Goal: Complete application form

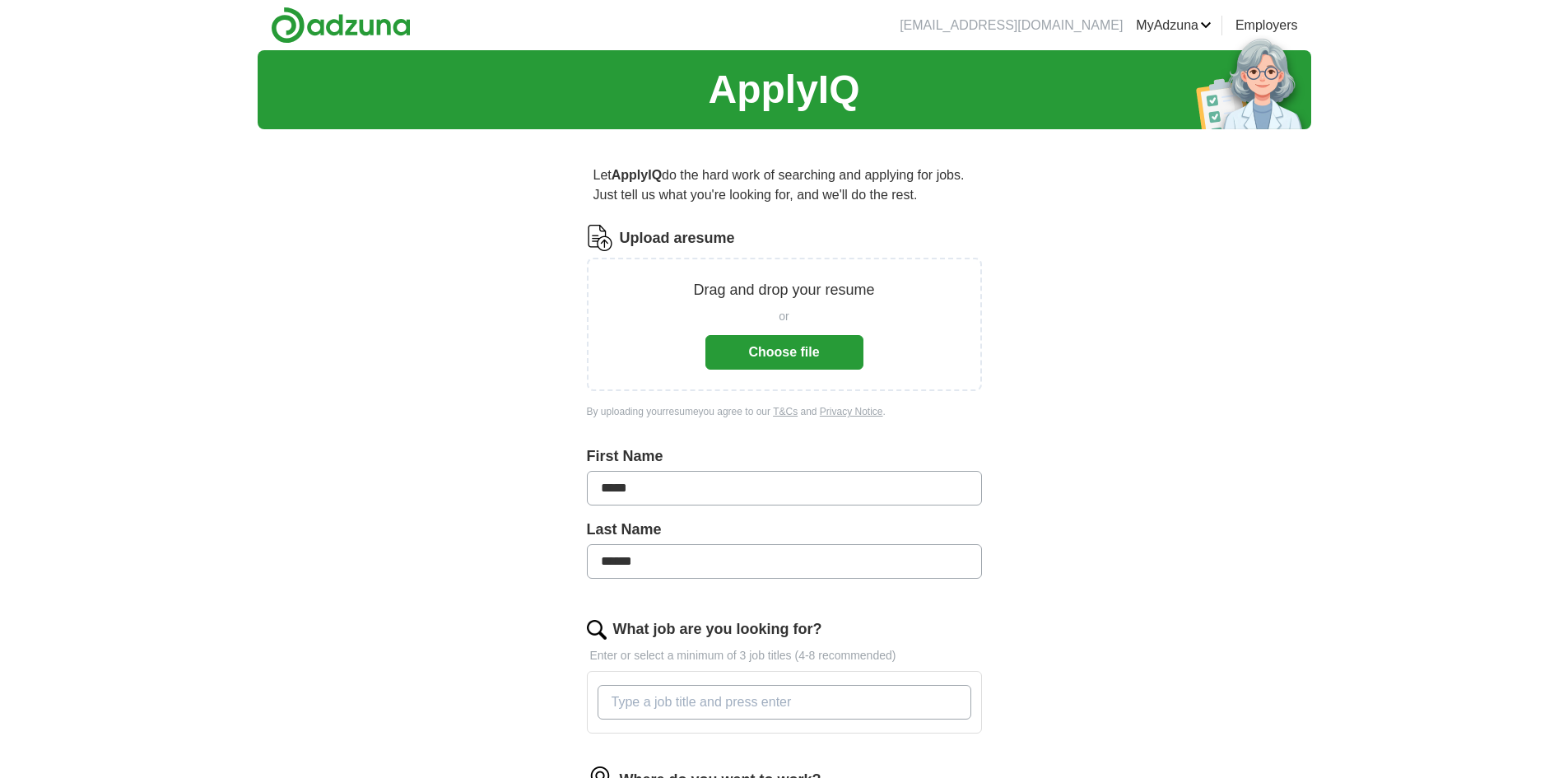
click at [795, 348] on button "Choose file" at bounding box center [784, 352] width 158 height 35
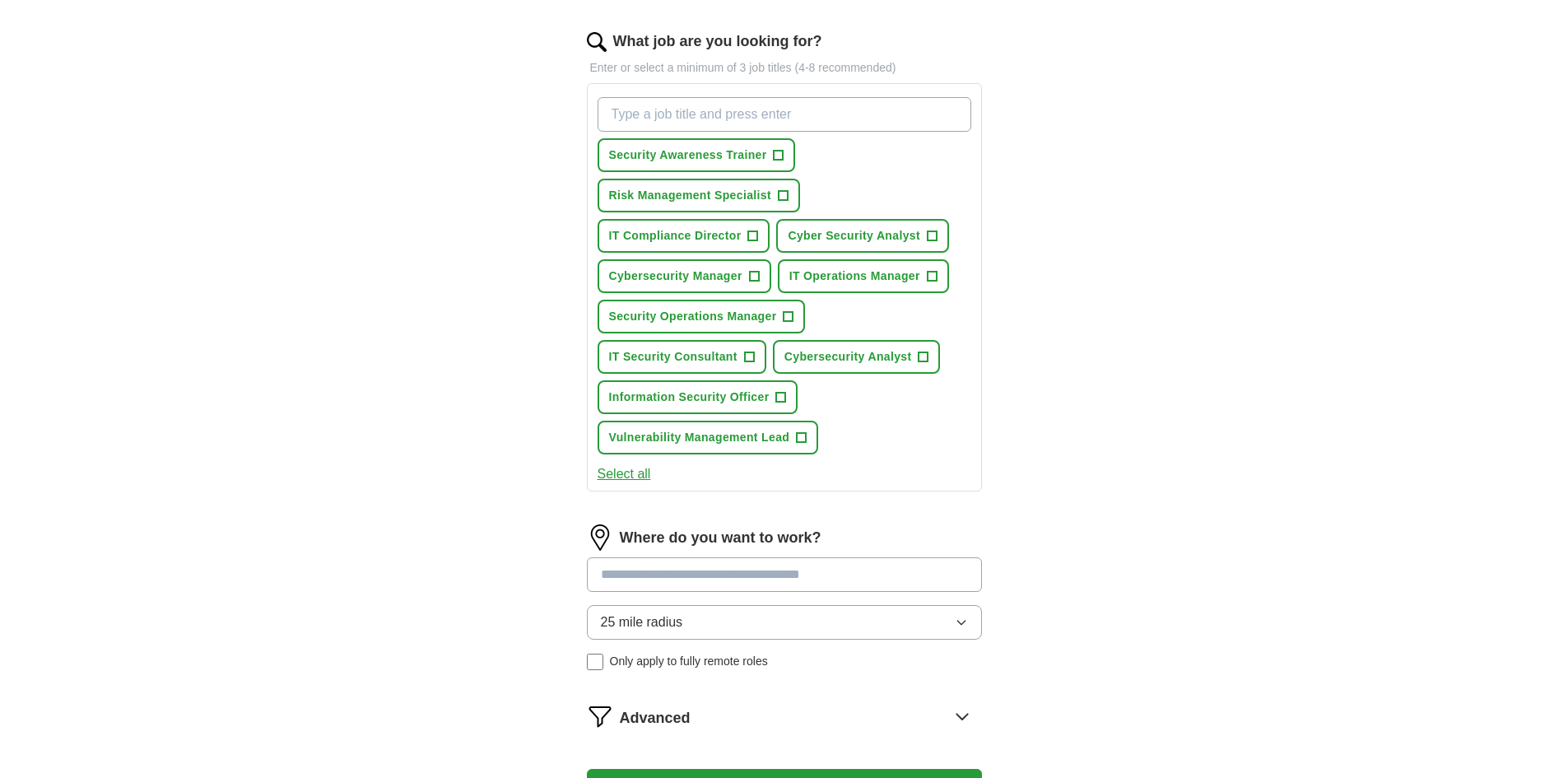
scroll to position [494, 0]
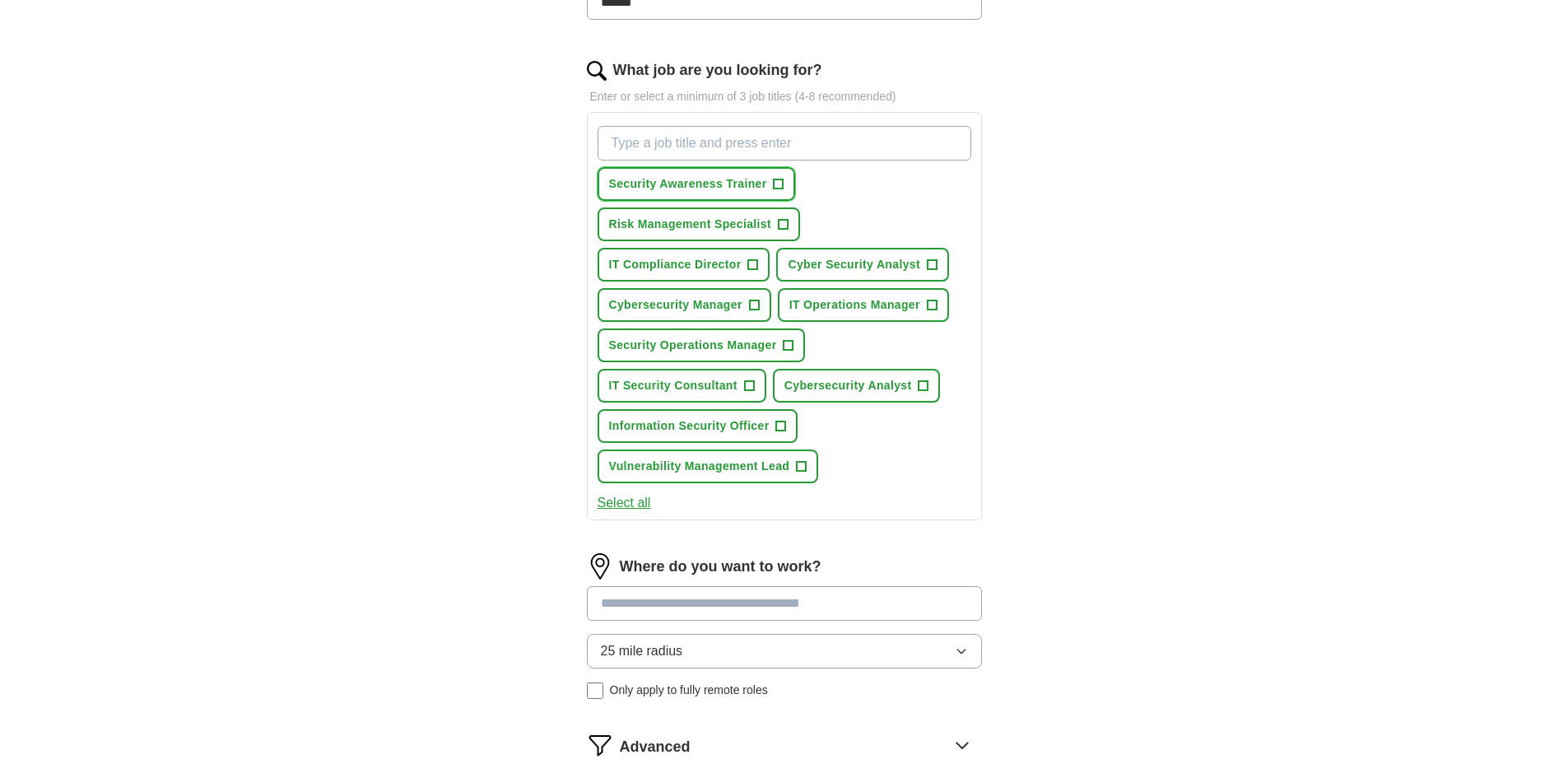
click at [781, 180] on span "+" at bounding box center [779, 185] width 10 height 13
click at [784, 222] on span "+" at bounding box center [783, 224] width 10 height 13
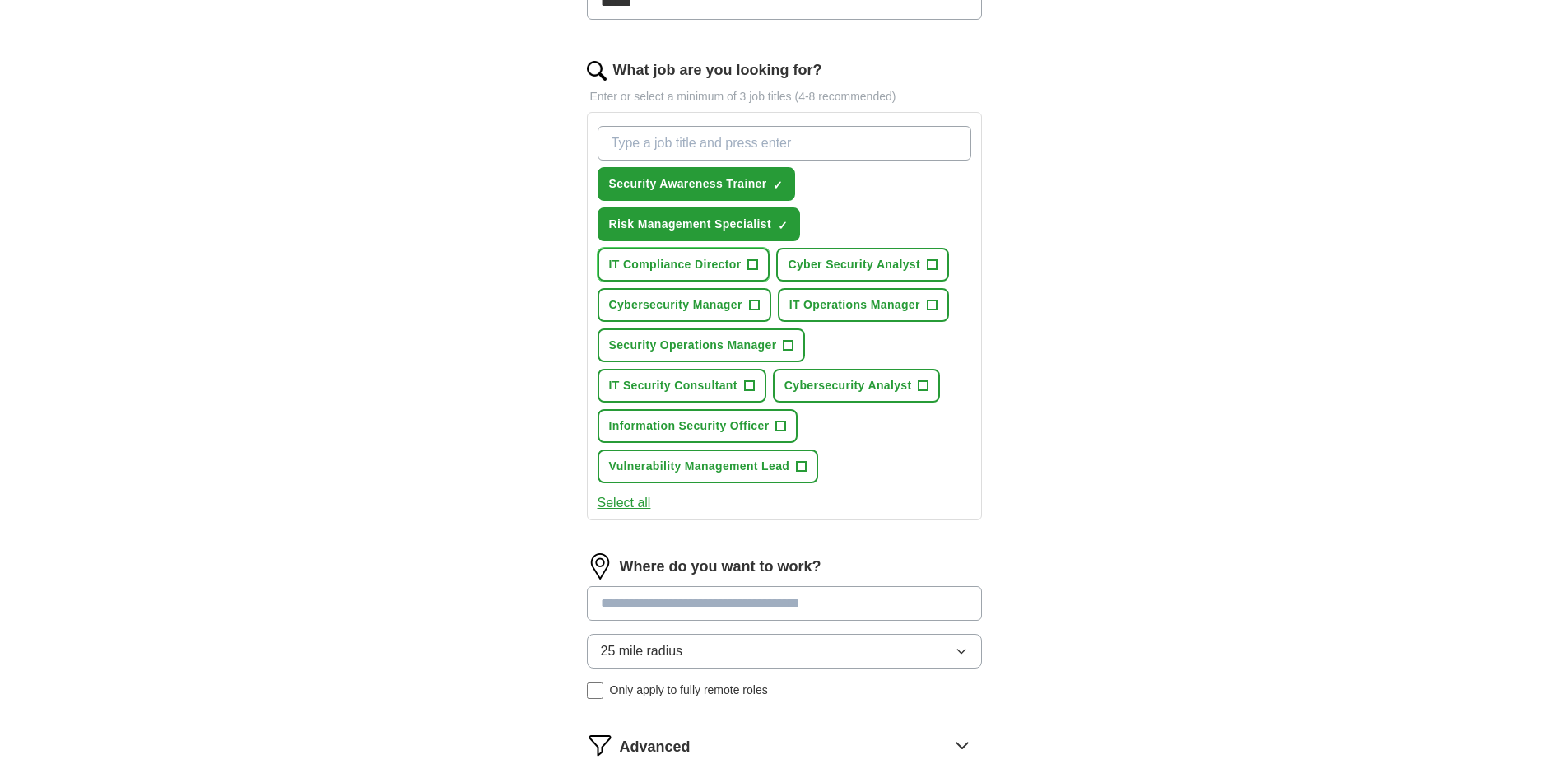
click at [750, 265] on span "+" at bounding box center [753, 265] width 10 height 13
click at [756, 307] on span "+" at bounding box center [754, 306] width 10 height 13
click at [931, 264] on span "+" at bounding box center [931, 265] width 10 height 13
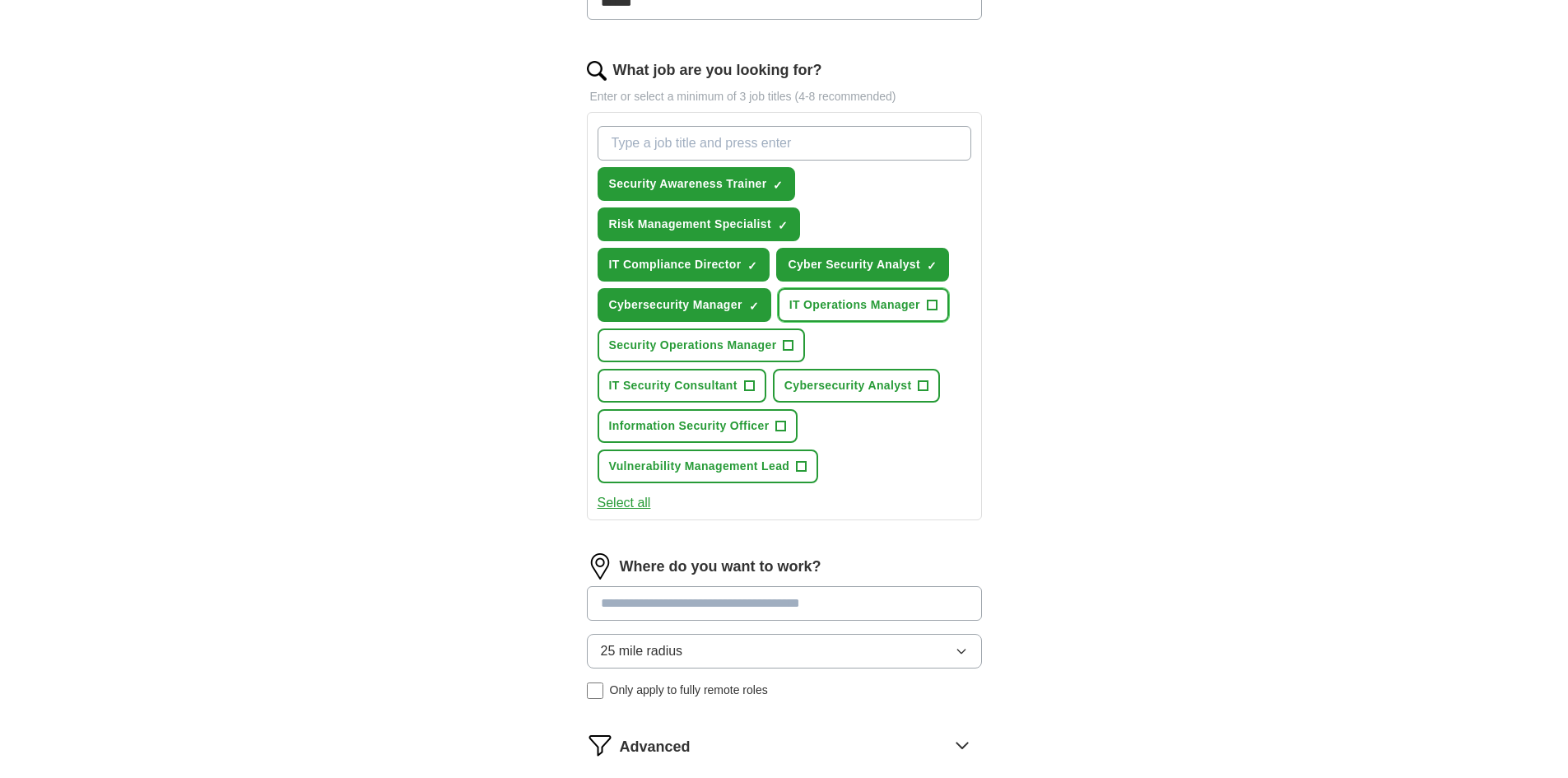
click at [931, 303] on span "+" at bounding box center [931, 306] width 10 height 13
click at [785, 343] on span "+" at bounding box center [789, 346] width 10 height 13
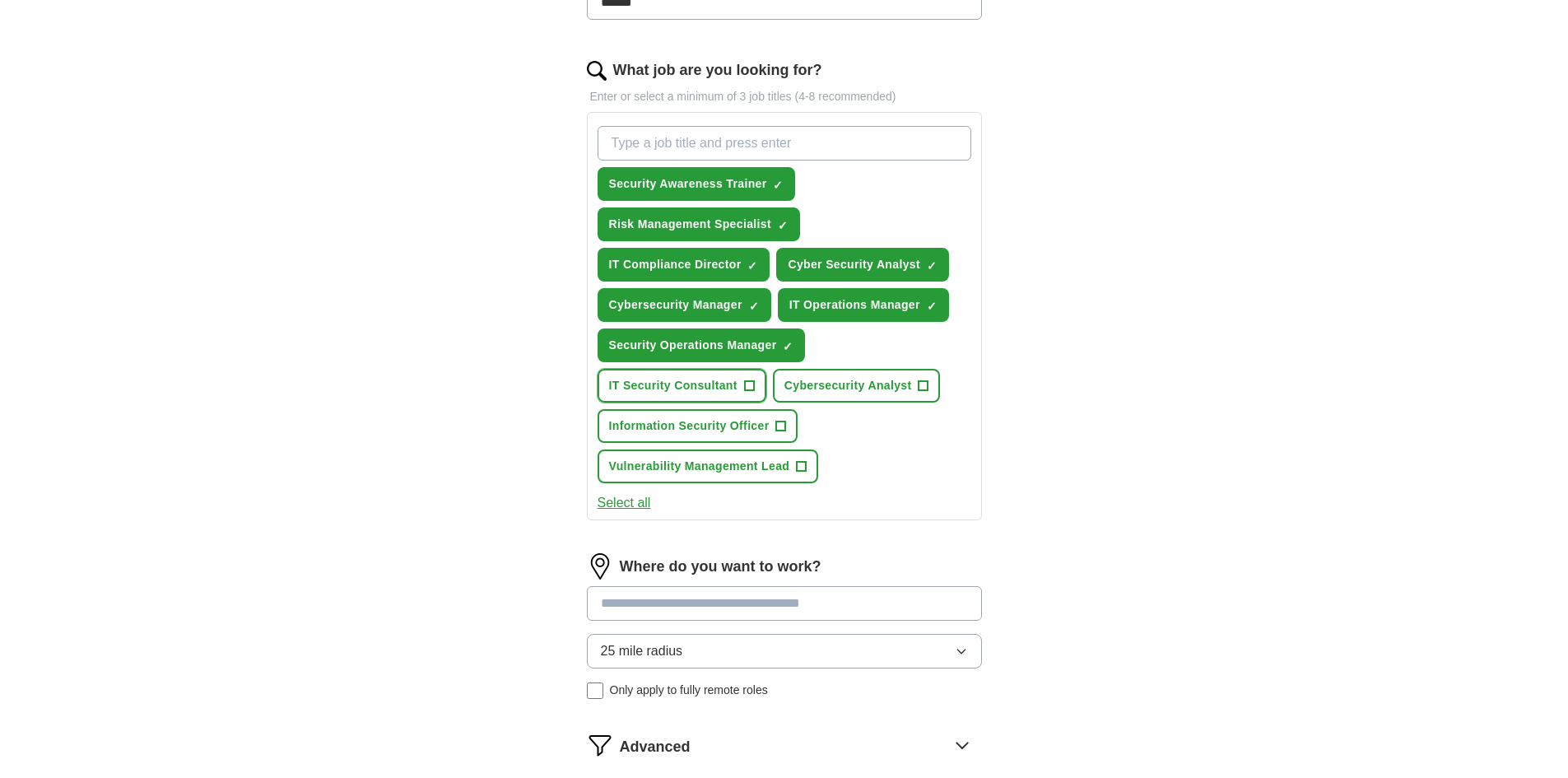
click at [745, 387] on span "+" at bounding box center [749, 387] width 10 height 13
click at [929, 385] on button "Cybersecurity Analyst +" at bounding box center [857, 386] width 168 height 34
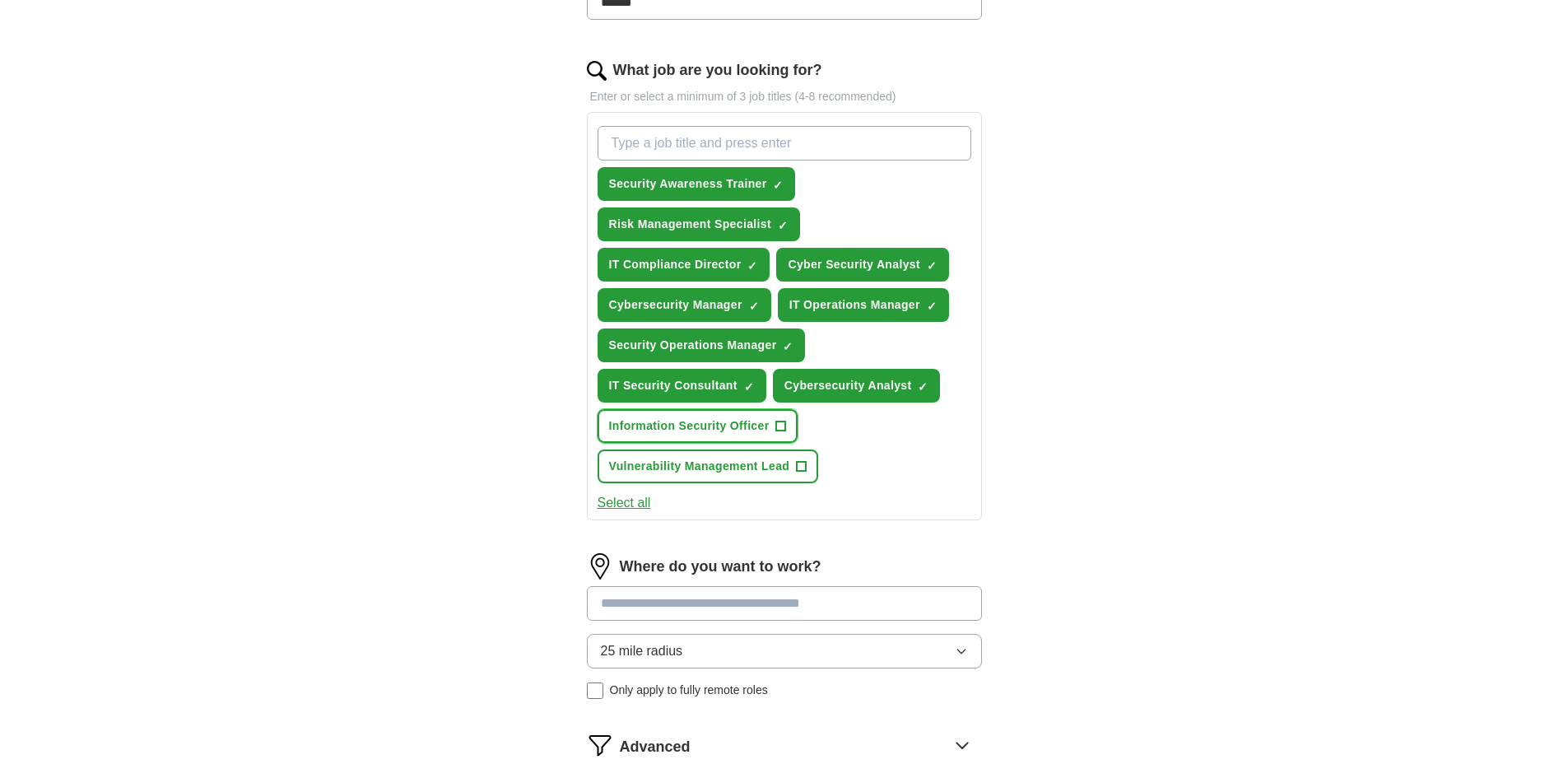
drag, startPoint x: 793, startPoint y: 428, endPoint x: 797, endPoint y: 439, distance: 11.7
click at [793, 427] on button "Information Security Officer +" at bounding box center [698, 426] width 201 height 34
click at [805, 465] on span "+" at bounding box center [802, 467] width 10 height 13
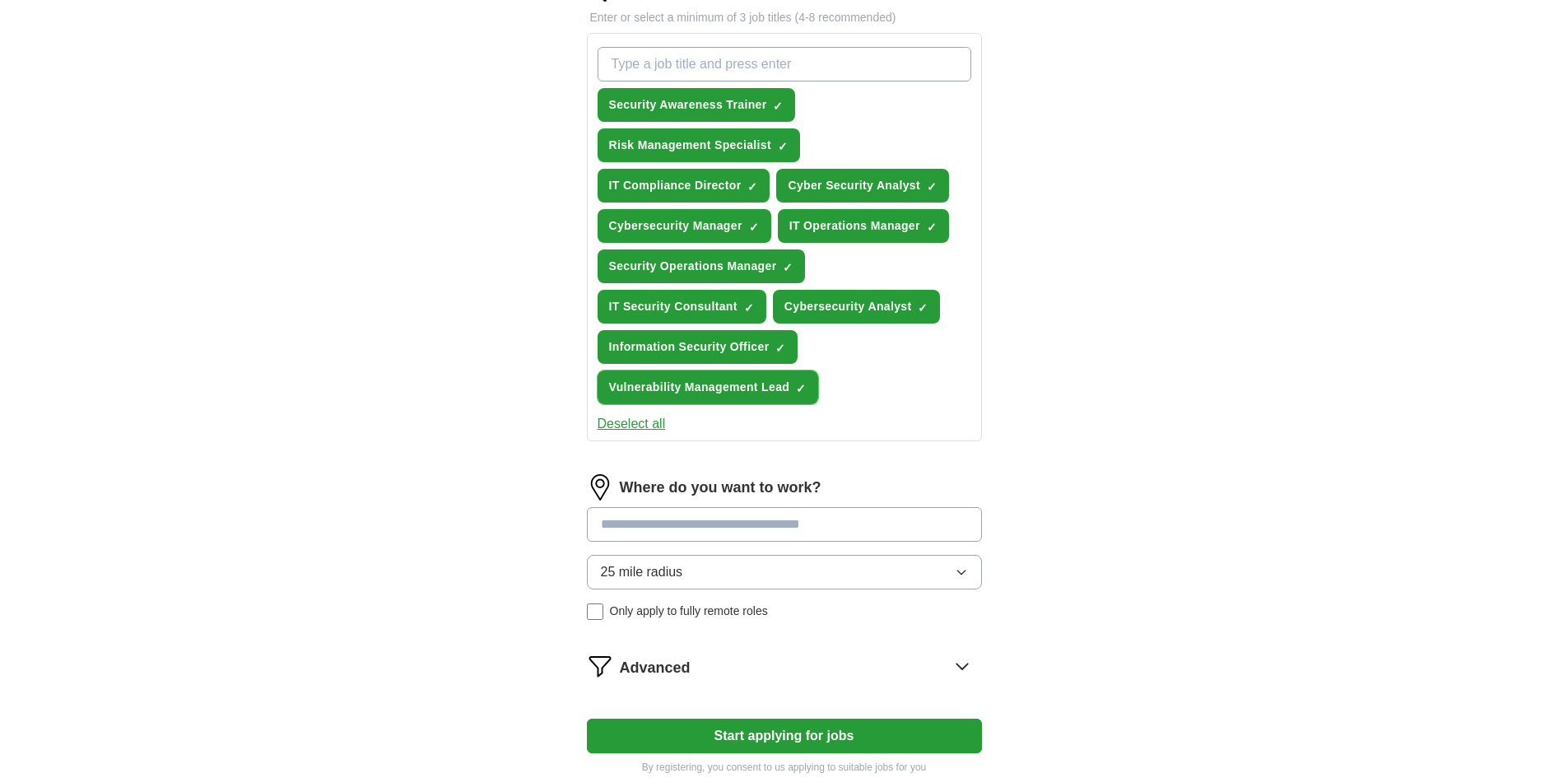
scroll to position [741, 0]
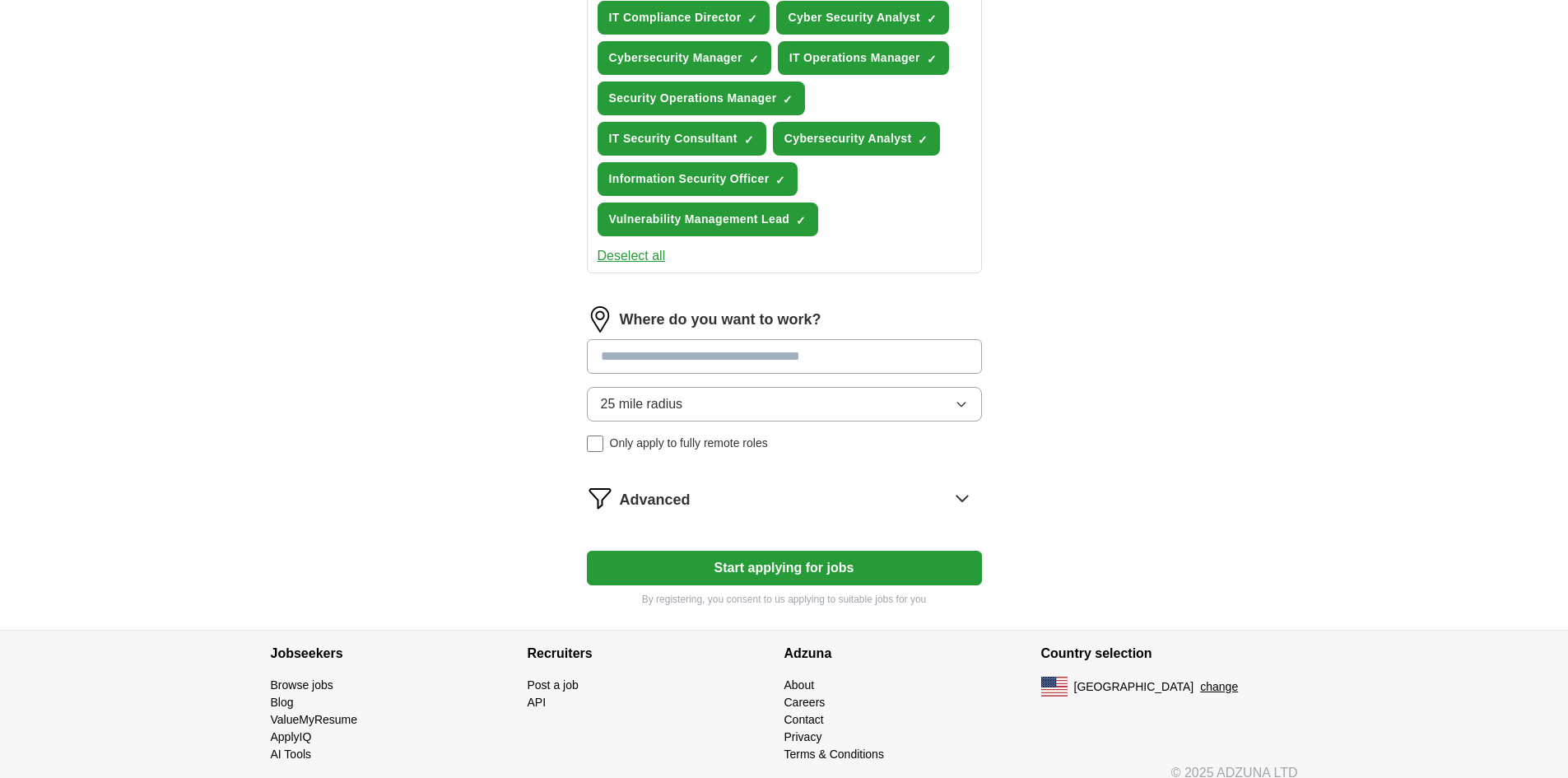
click at [862, 359] on input at bounding box center [784, 357] width 395 height 35
type input "*******"
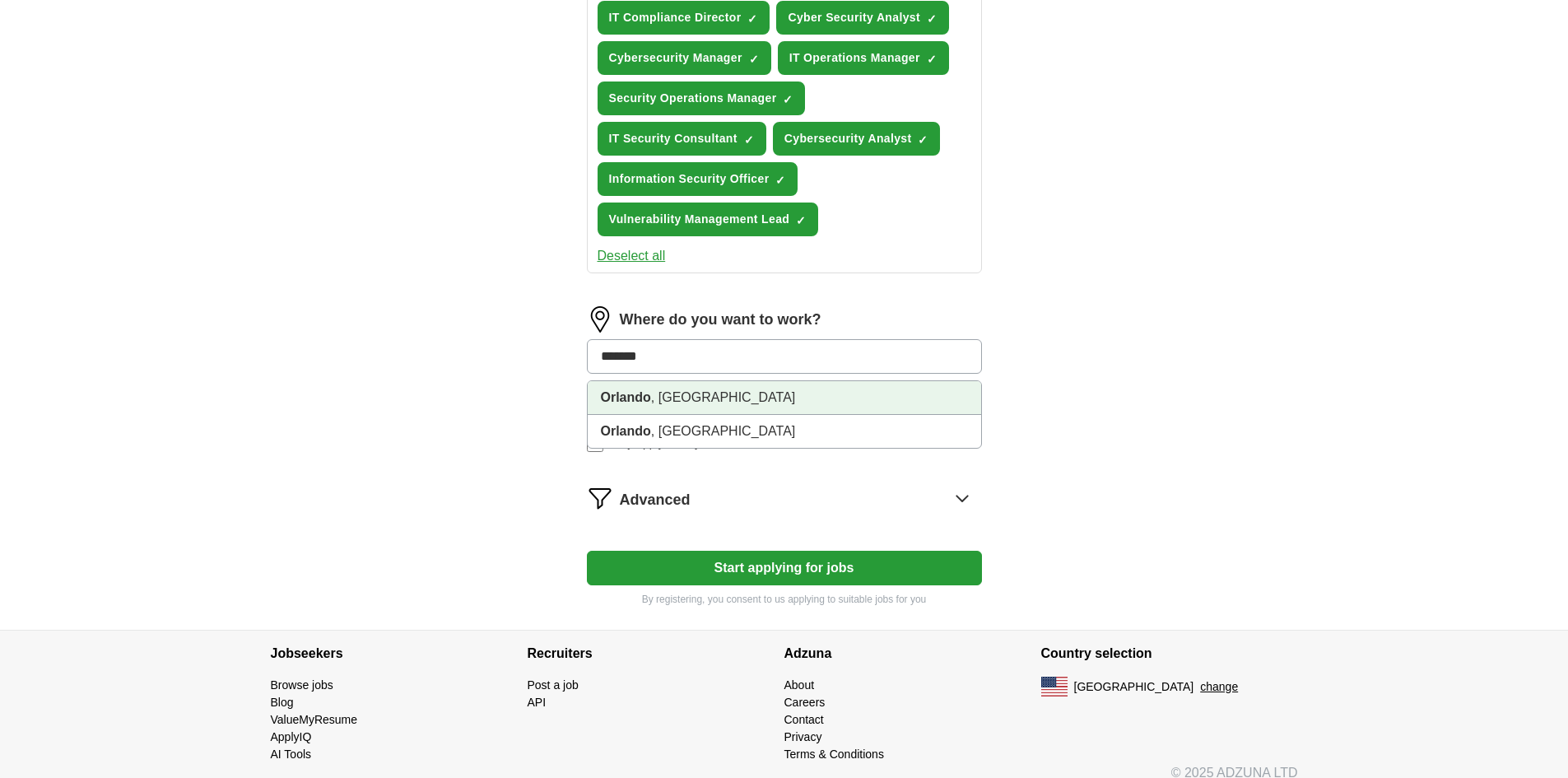
click at [851, 392] on li "[GEOGRAPHIC_DATA] , [GEOGRAPHIC_DATA]" at bounding box center [784, 398] width 393 height 34
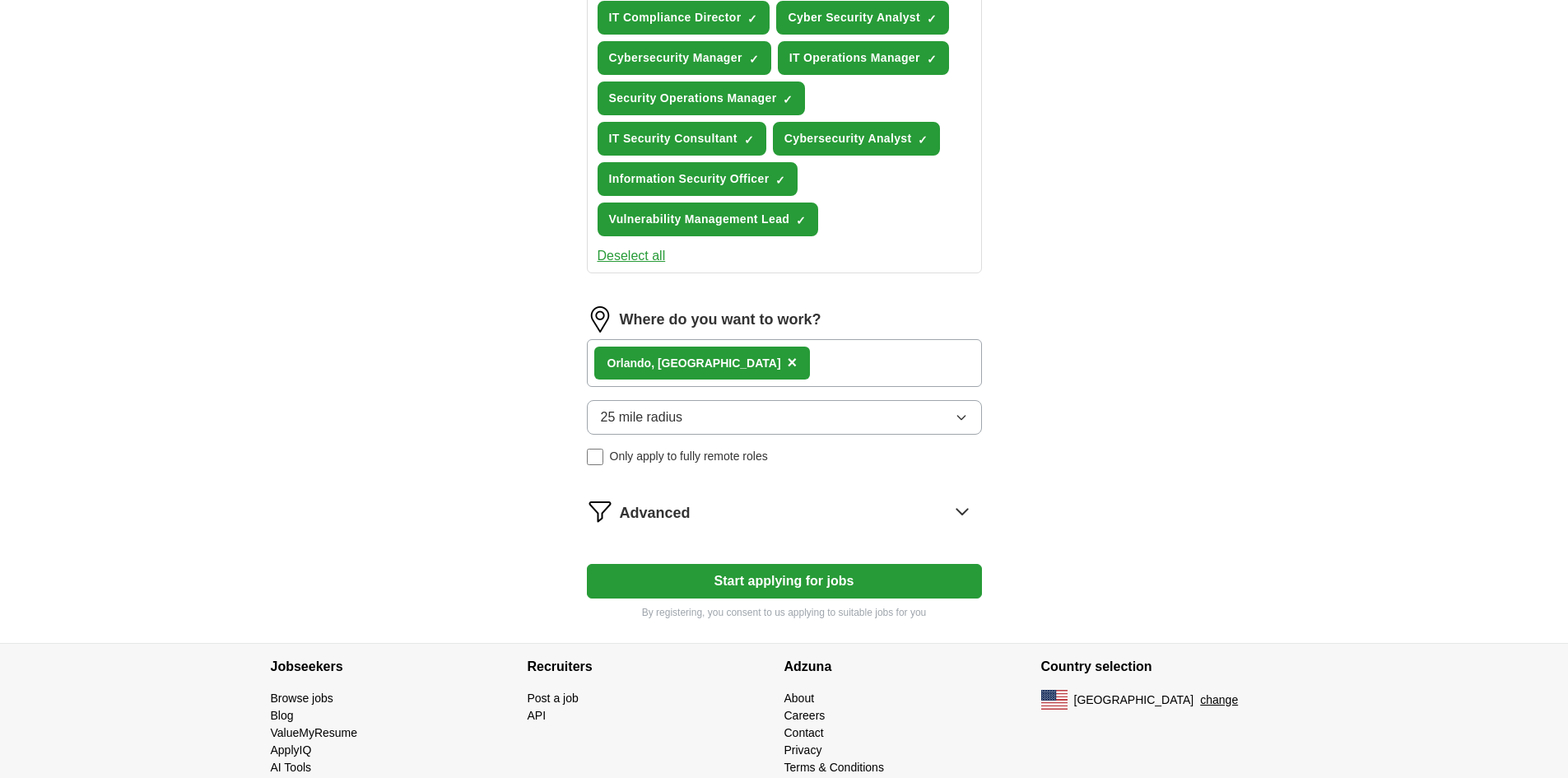
click at [867, 578] on button "Start applying for jobs" at bounding box center [784, 581] width 395 height 35
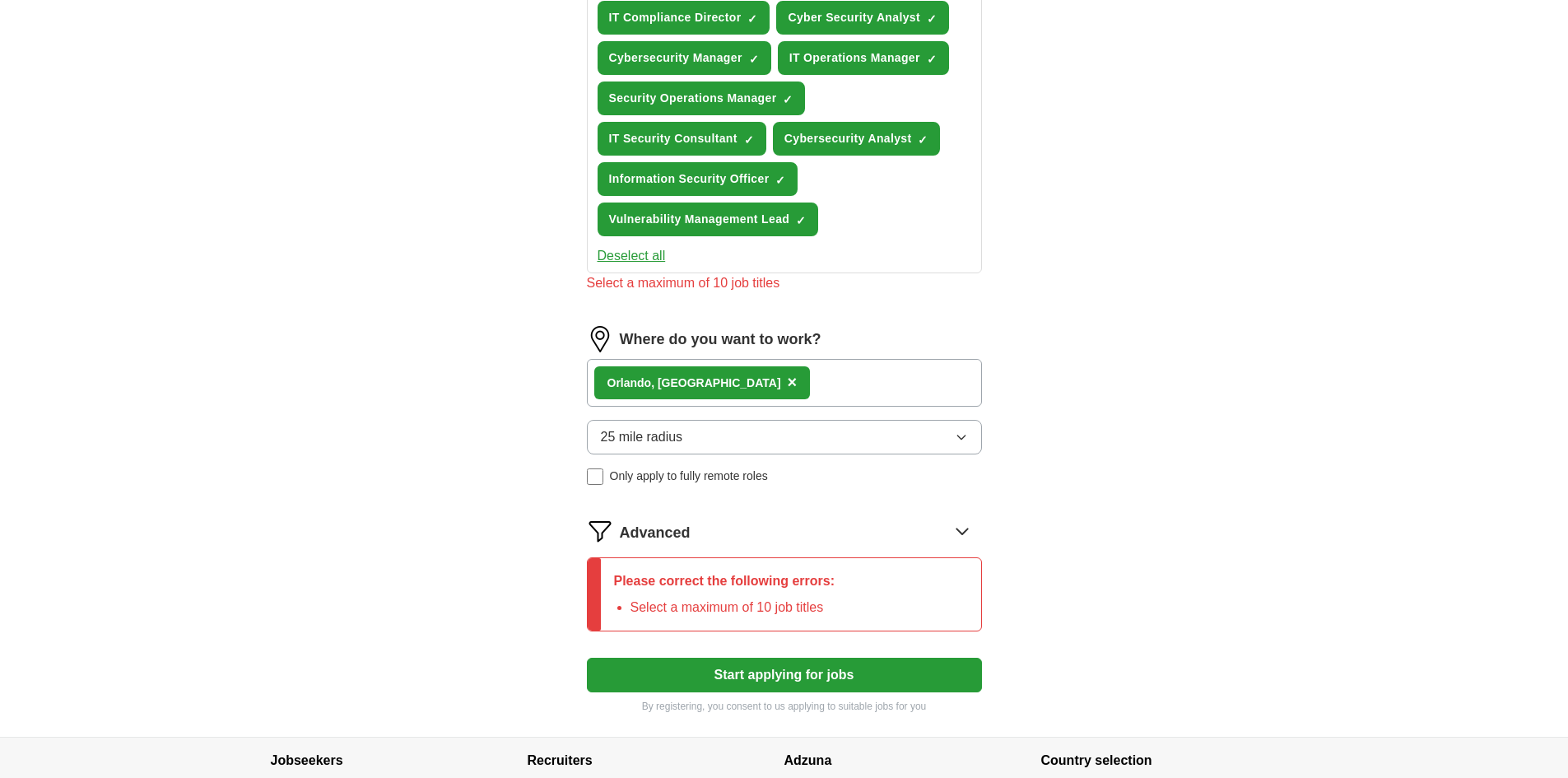
click at [858, 595] on div "Please correct the following errors: Select a maximum of 10 job titles" at bounding box center [784, 594] width 395 height 74
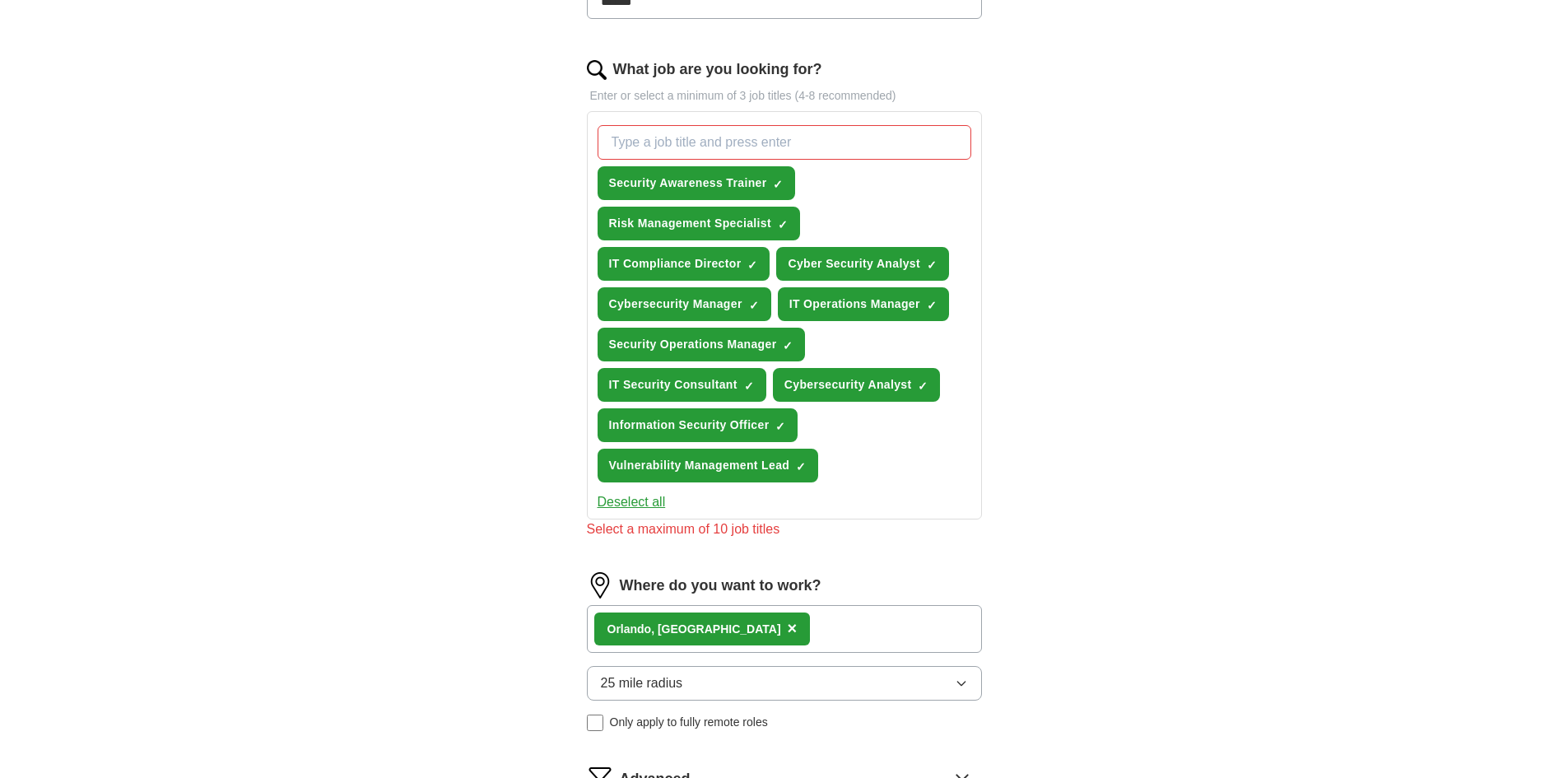
scroll to position [494, 0]
click at [0, 0] on span "×" at bounding box center [0, 0] width 0 height 0
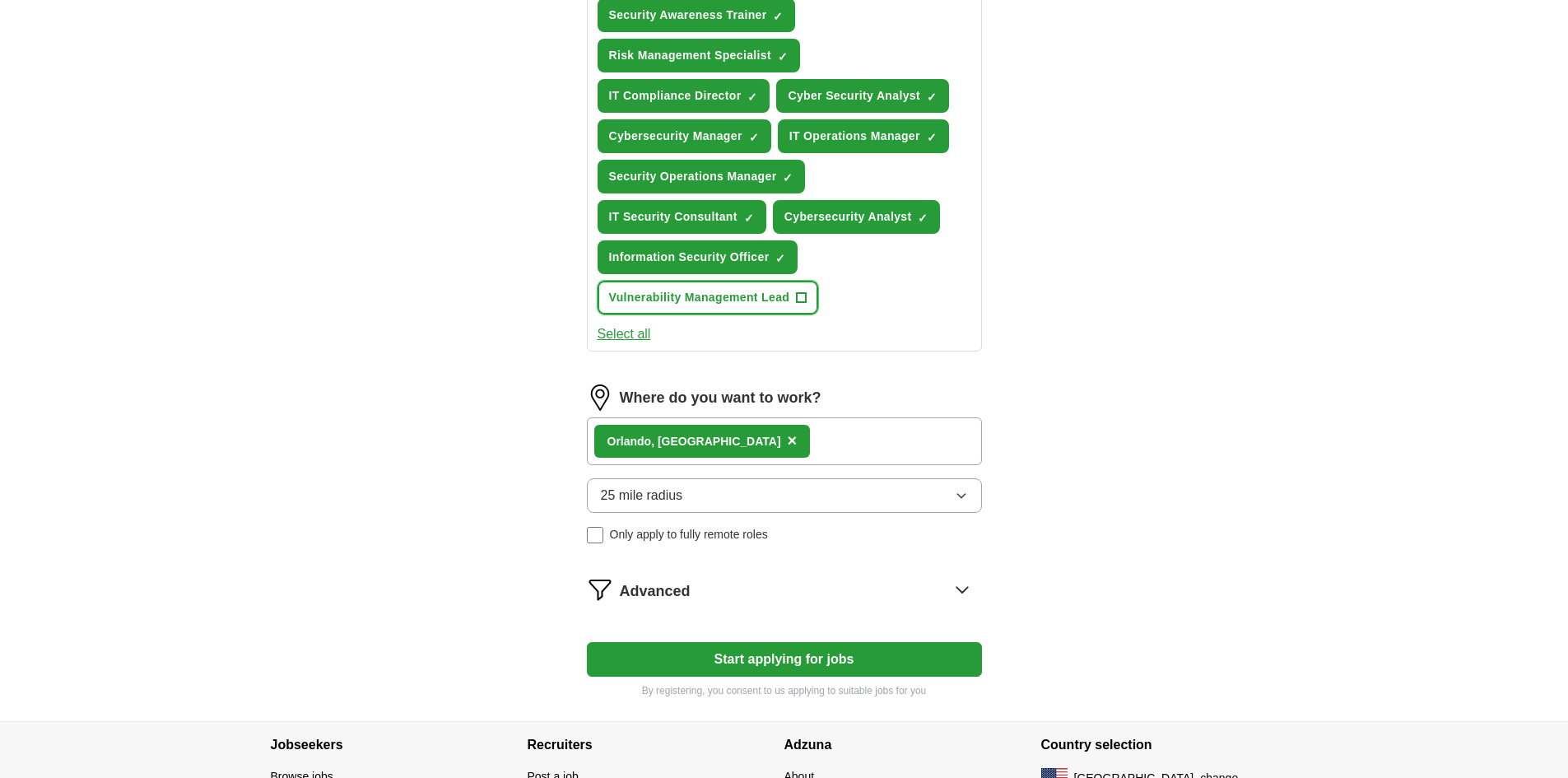
scroll to position [772, 0]
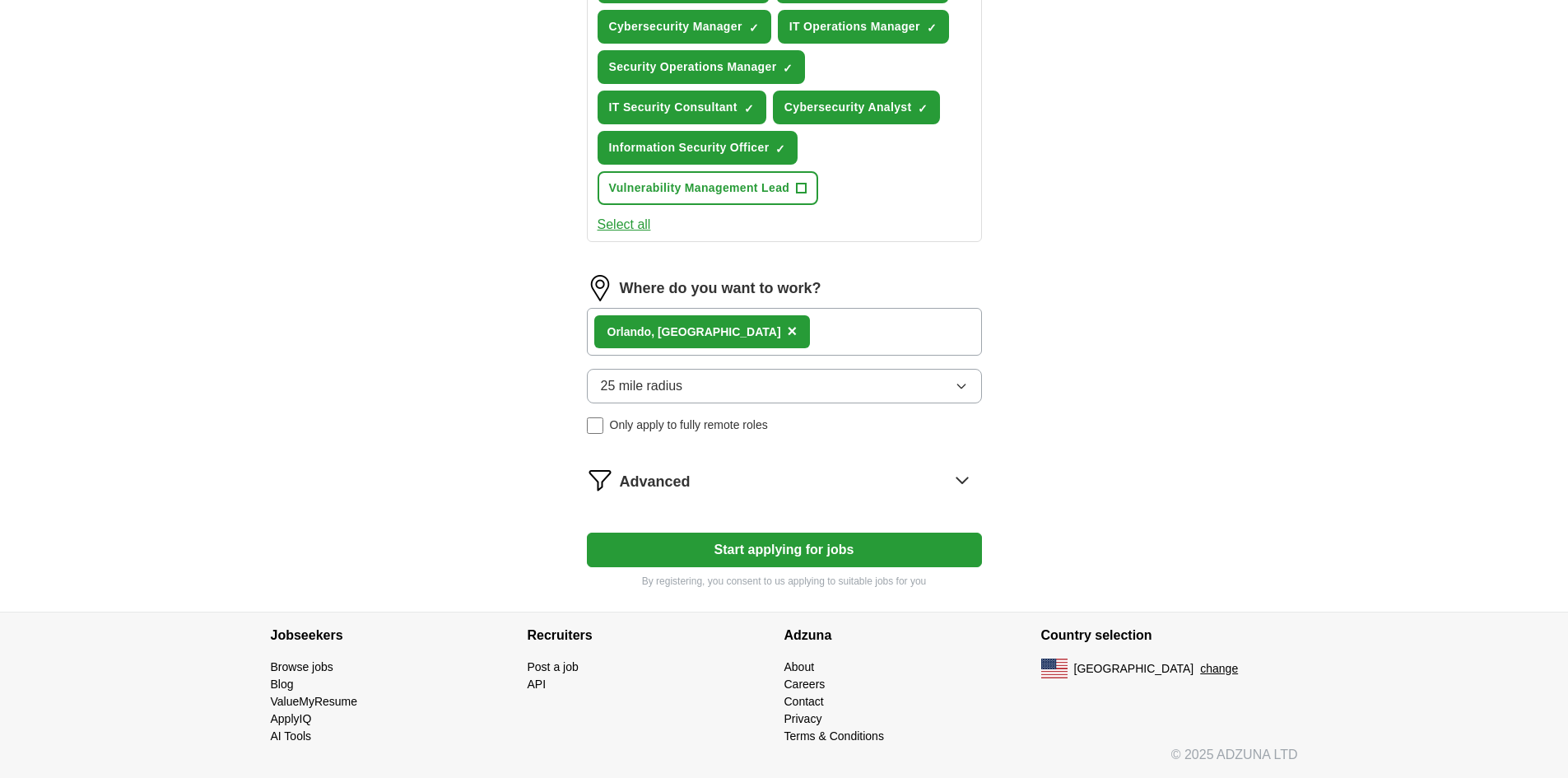
click at [871, 554] on button "Start applying for jobs" at bounding box center [784, 550] width 395 height 35
select select "**"
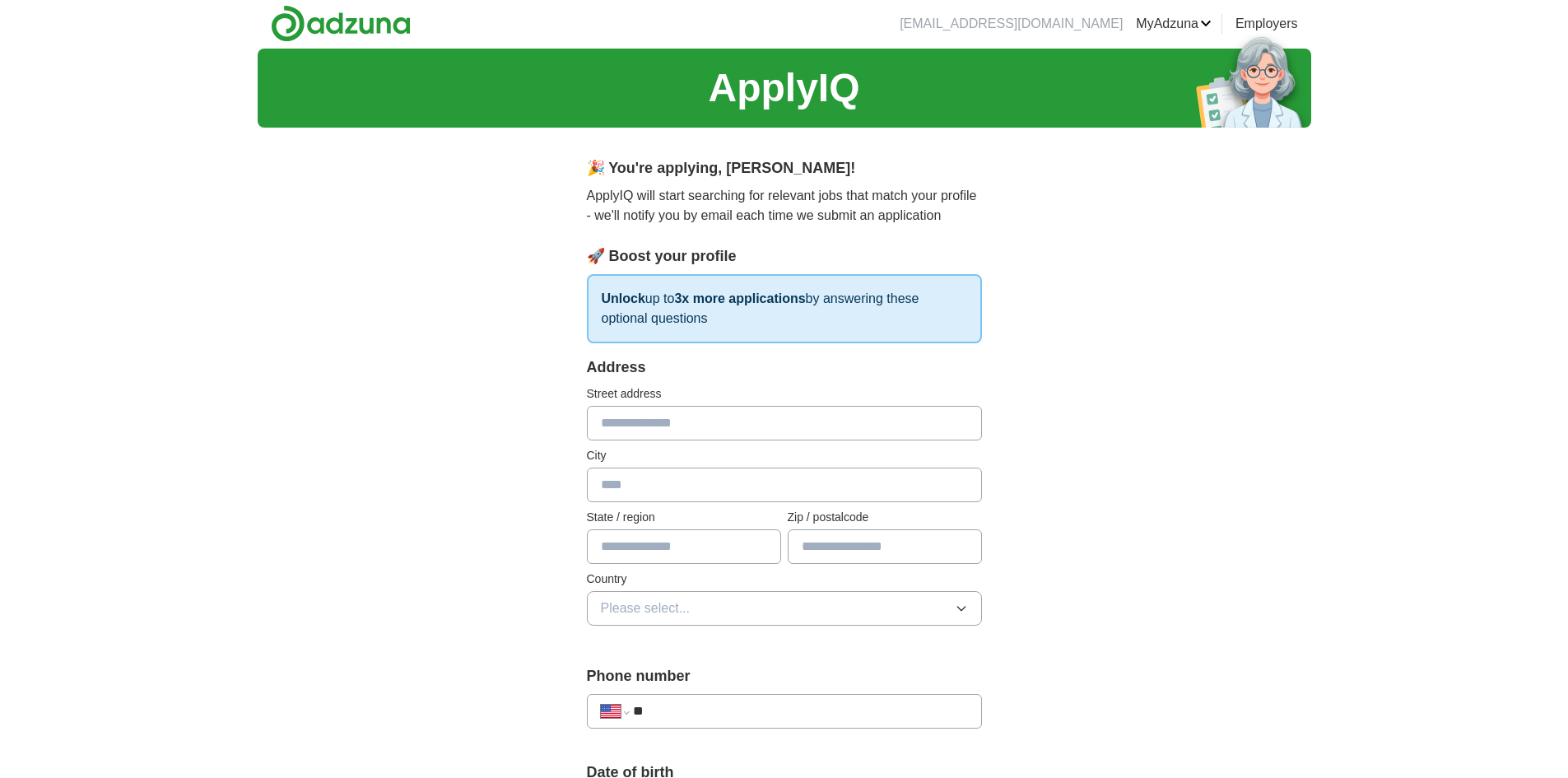
scroll to position [0, 0]
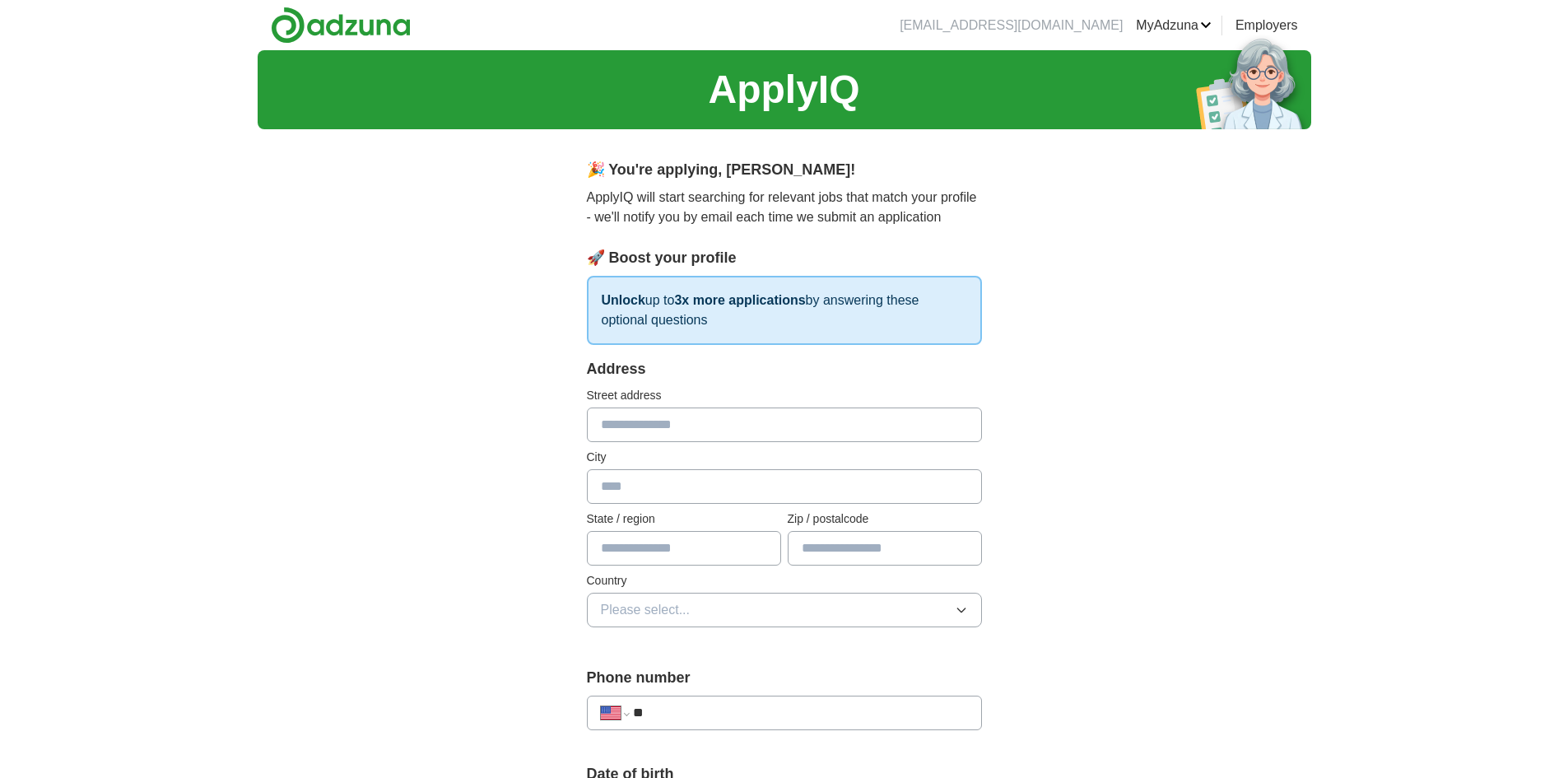
click at [846, 422] on input "text" at bounding box center [784, 425] width 395 height 35
type input "**********"
type input "**"
type input "*****"
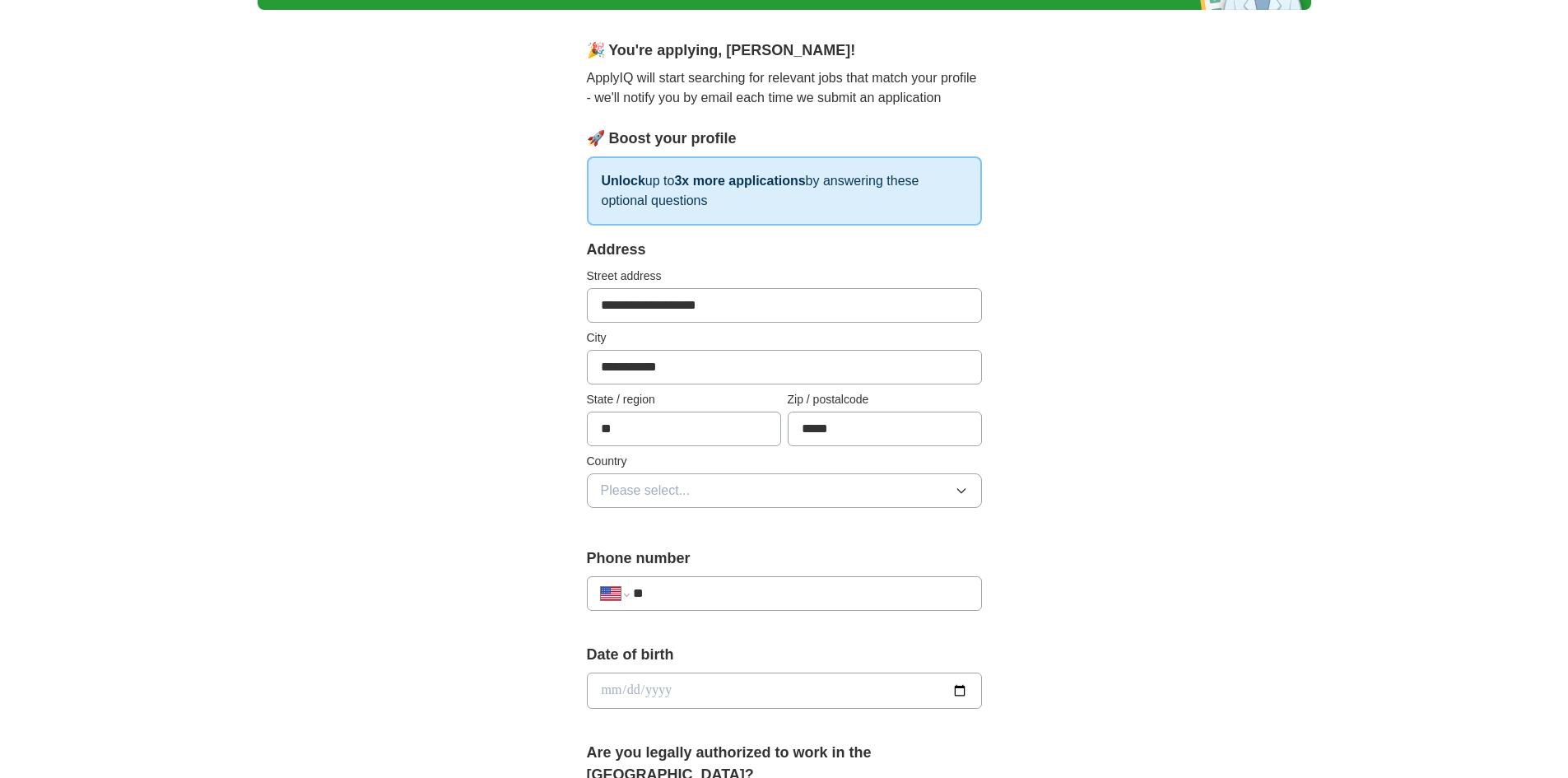
scroll to position [329, 0]
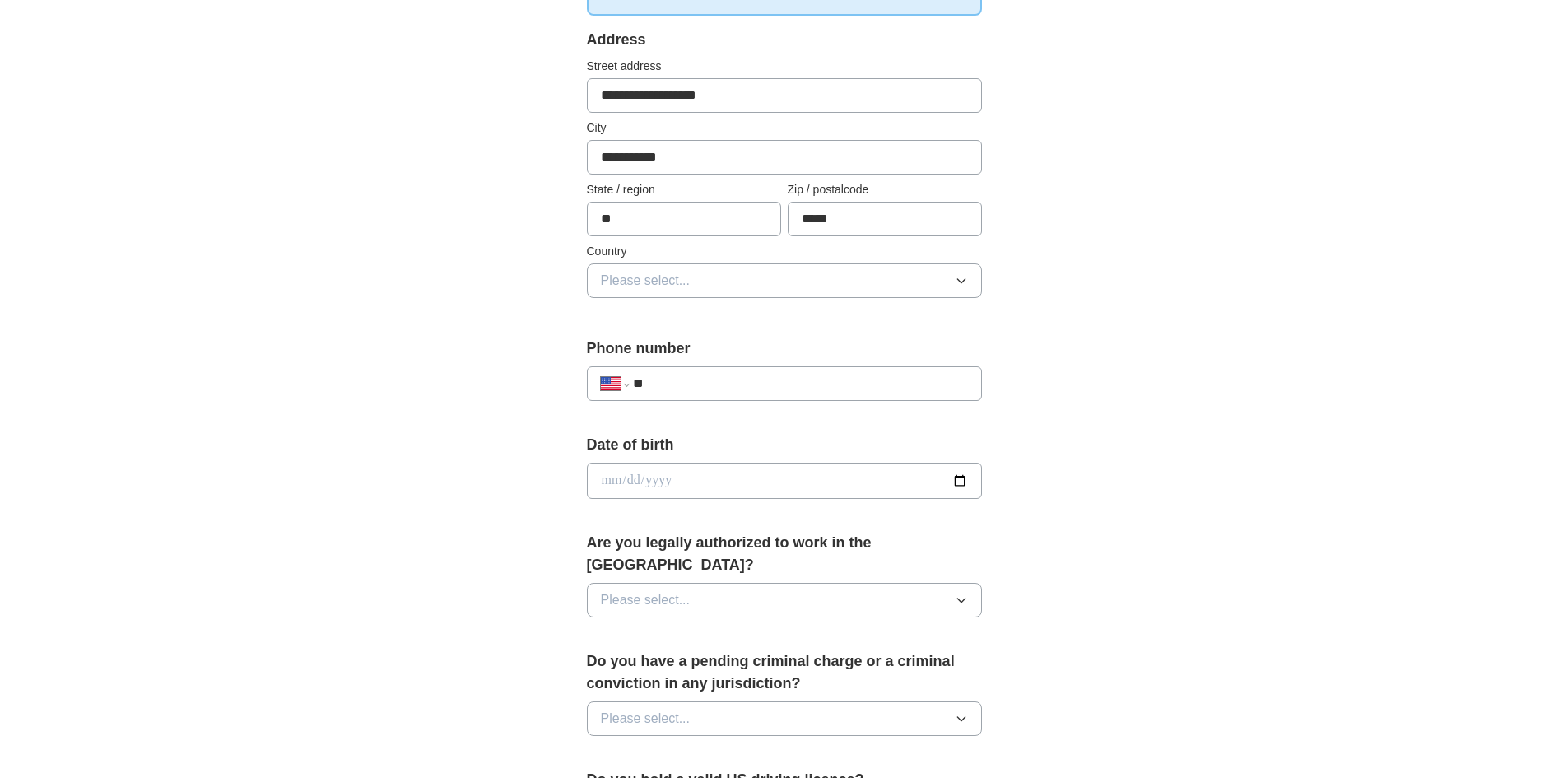
click at [892, 387] on input "**" at bounding box center [800, 384] width 334 height 20
click at [885, 389] on input "**" at bounding box center [800, 384] width 334 height 20
type input "**********"
click at [961, 475] on input "date" at bounding box center [784, 481] width 395 height 37
type input "**********"
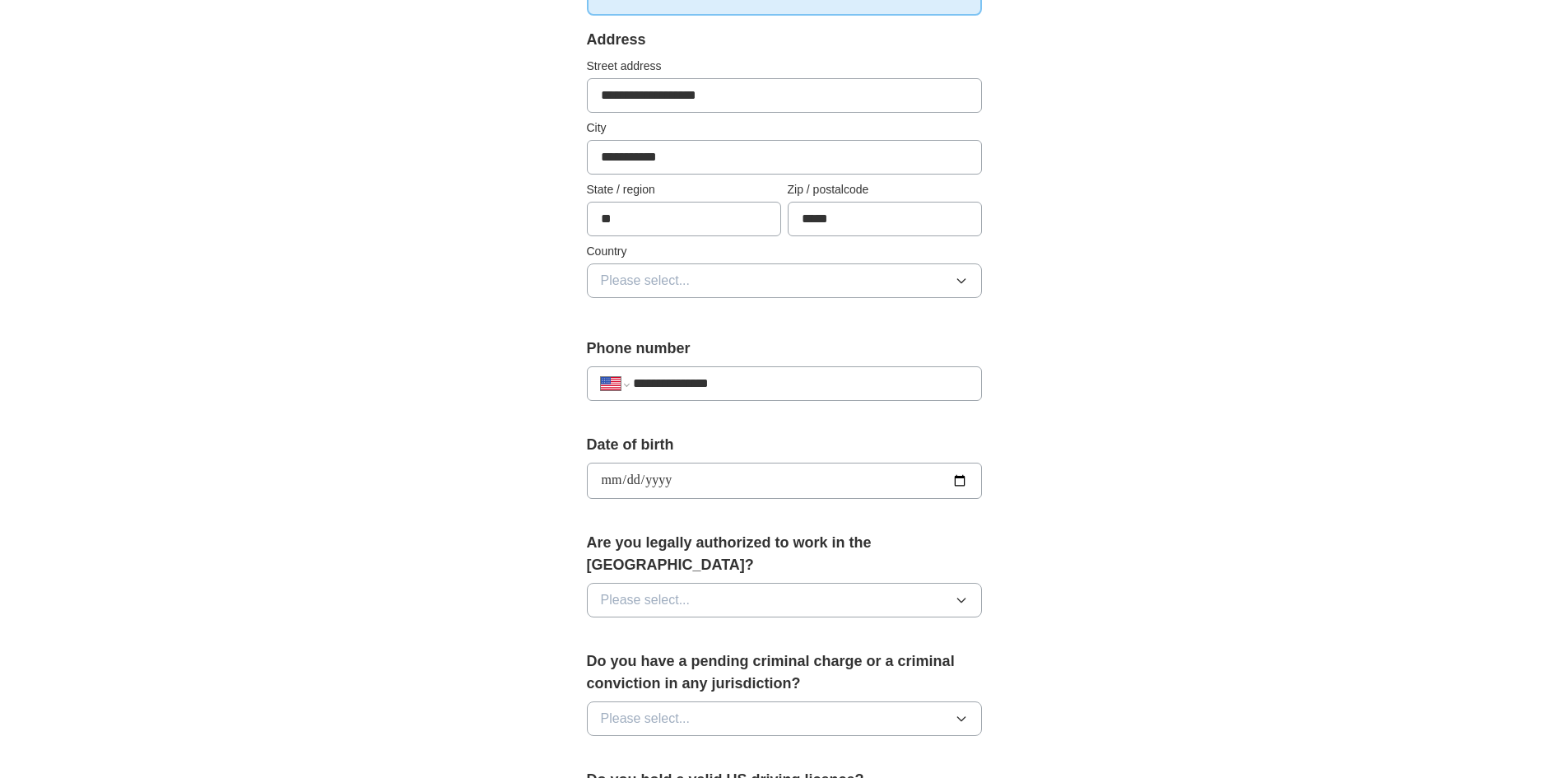
click at [814, 583] on button "Please select..." at bounding box center [784, 600] width 395 height 35
click at [767, 622] on li "Yes" at bounding box center [784, 638] width 393 height 34
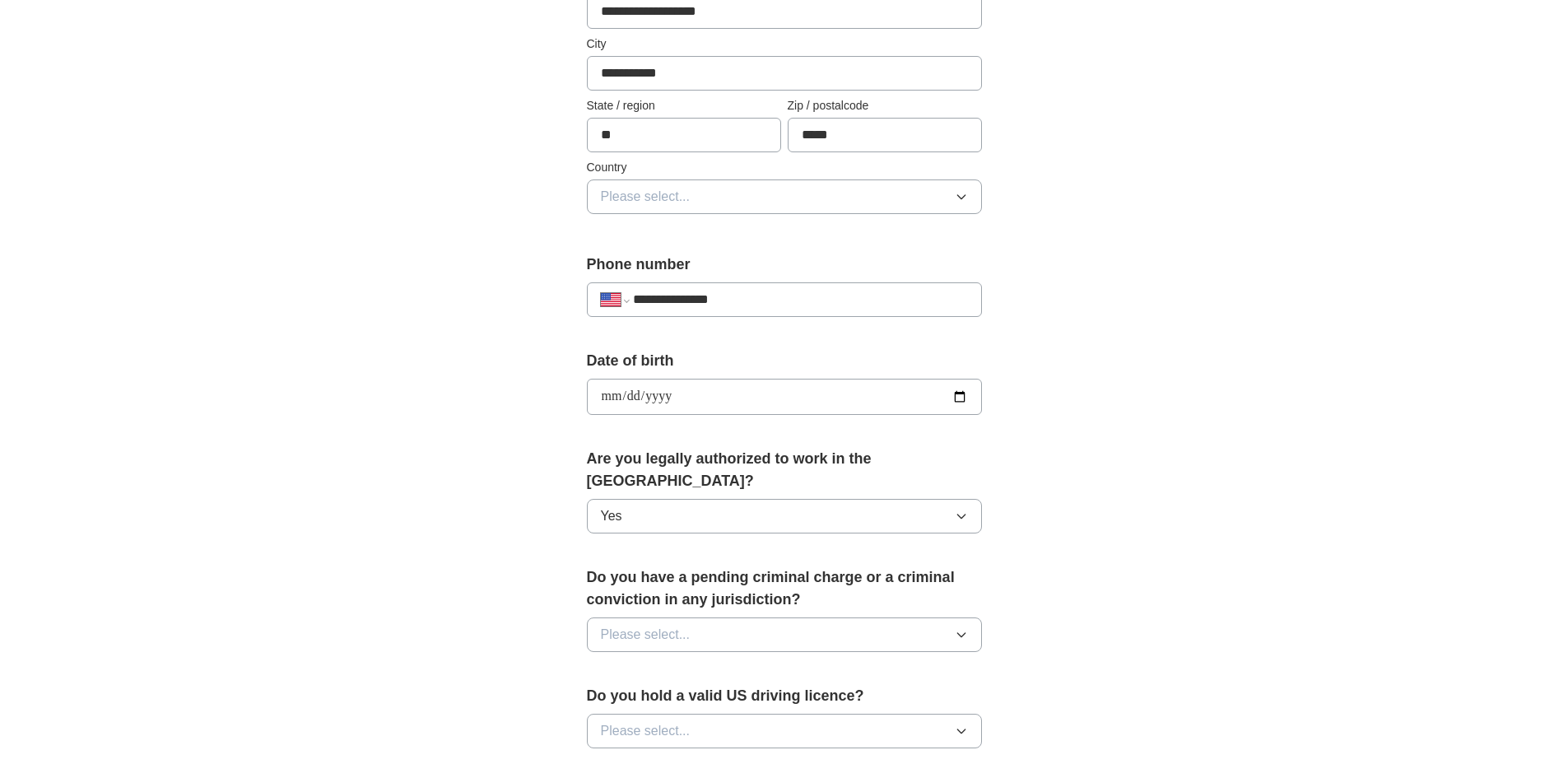
scroll to position [658, 0]
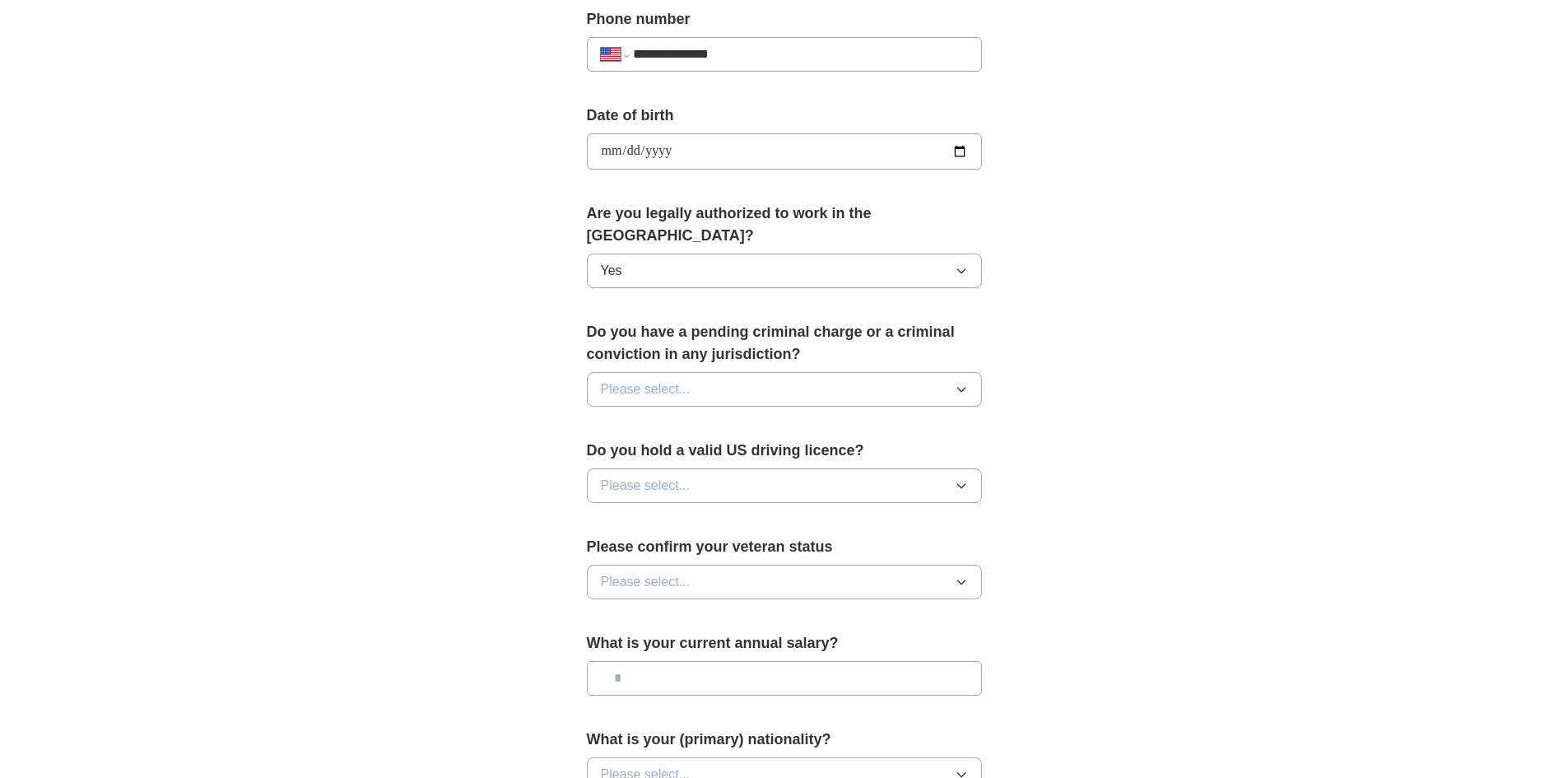
click at [758, 372] on button "Please select..." at bounding box center [784, 390] width 395 height 35
click at [731, 451] on div "No" at bounding box center [784, 461] width 367 height 20
click at [730, 469] on button "Please select..." at bounding box center [784, 486] width 395 height 35
click at [711, 514] on div "Yes" at bounding box center [784, 524] width 367 height 20
click at [717, 564] on button "Please select..." at bounding box center [784, 582] width 395 height 35
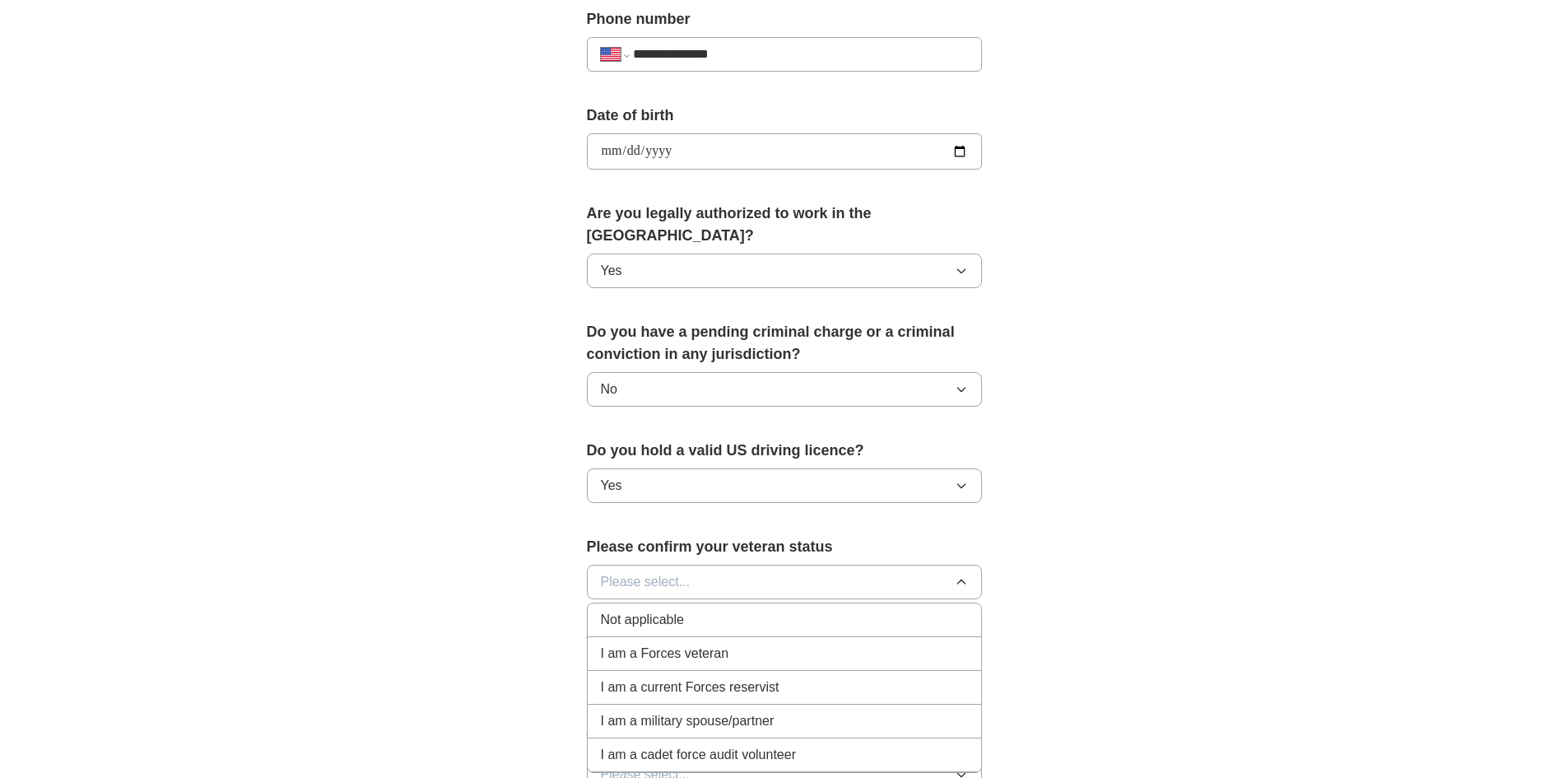
click at [742, 644] on div "I am a Forces veteran" at bounding box center [784, 654] width 367 height 20
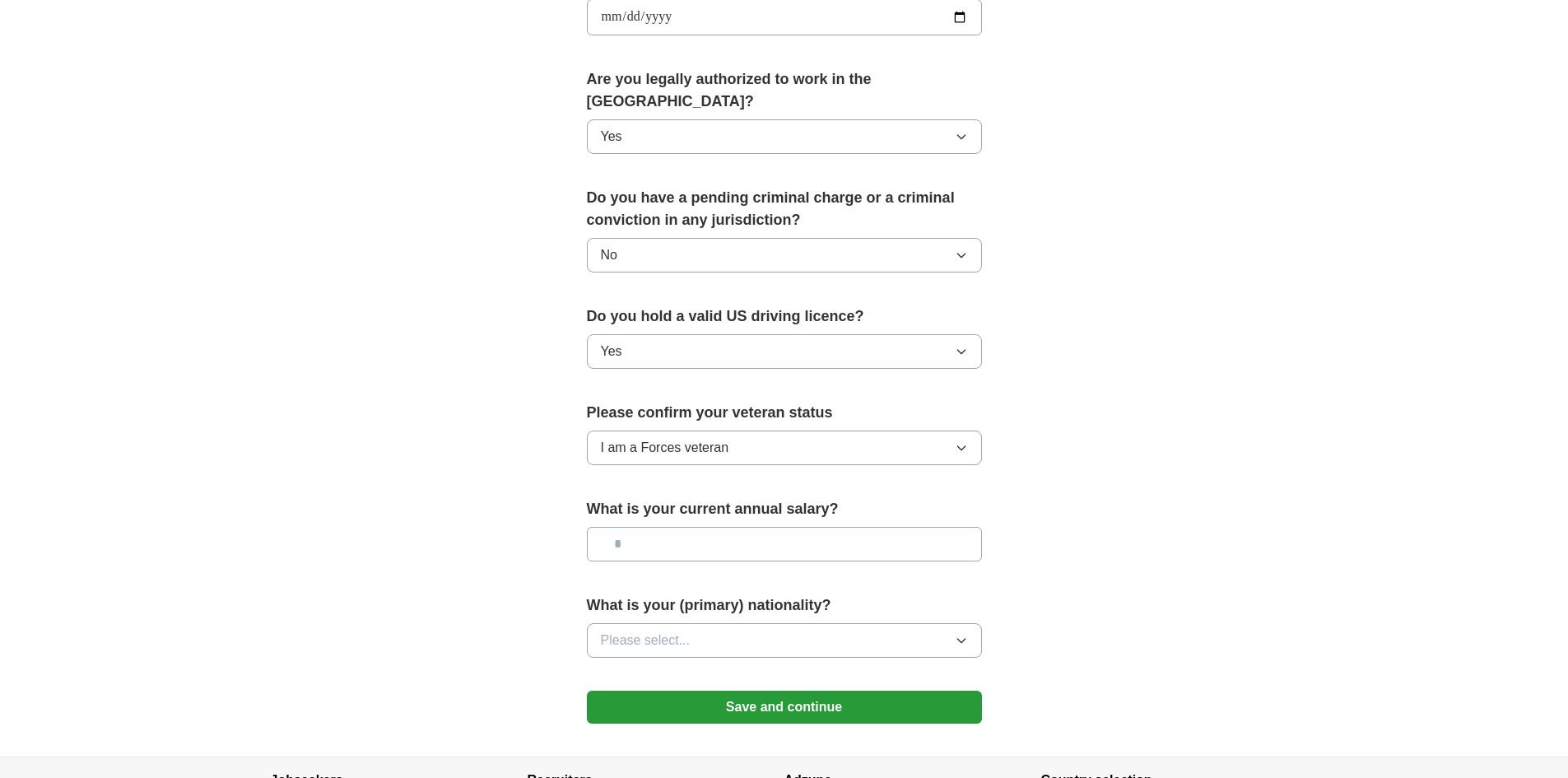
scroll to position [906, 0]
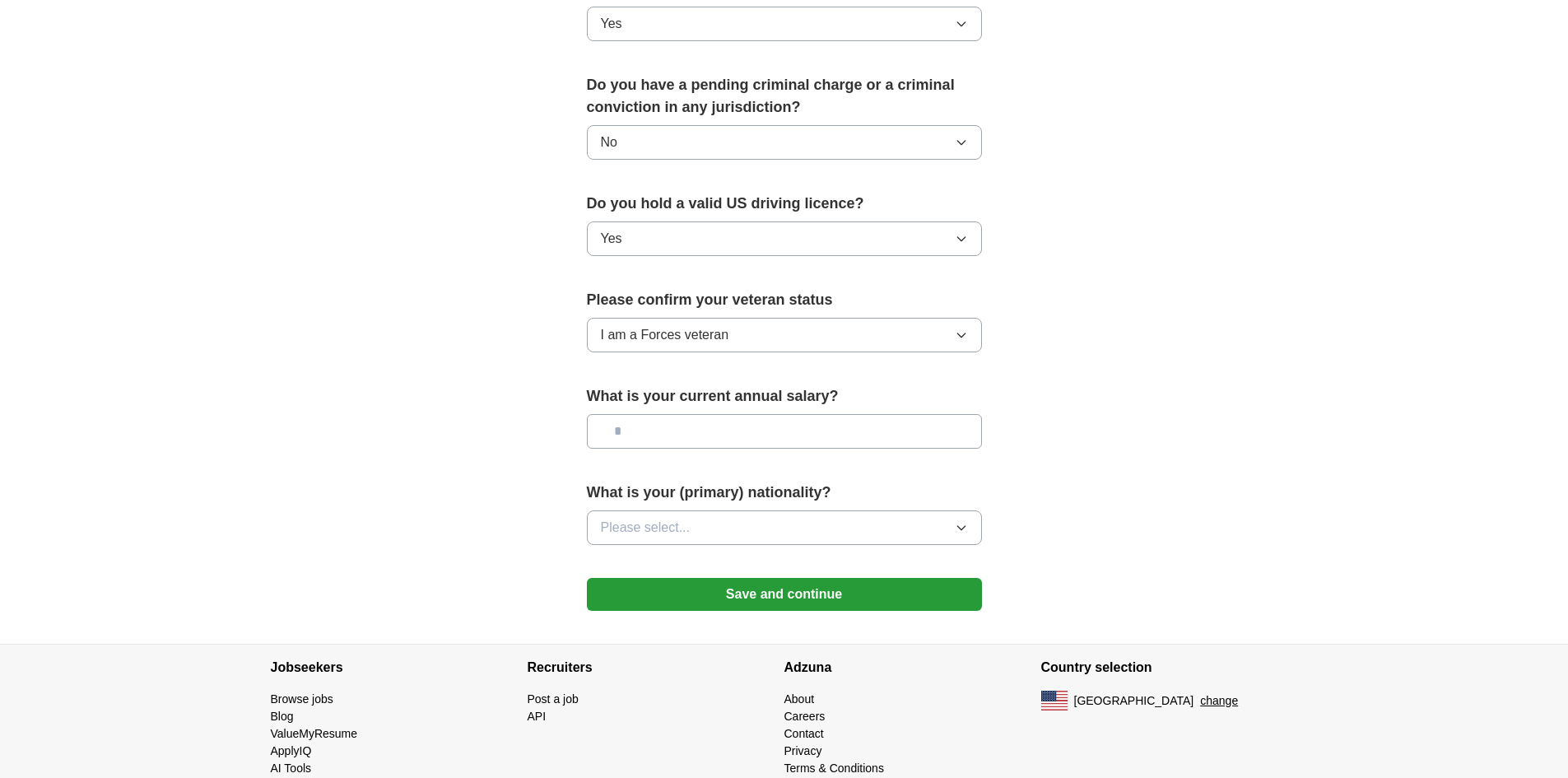
click at [777, 414] on input "text" at bounding box center [784, 431] width 395 height 35
type input "********"
click at [787, 510] on button "Please select..." at bounding box center [784, 528] width 395 height 35
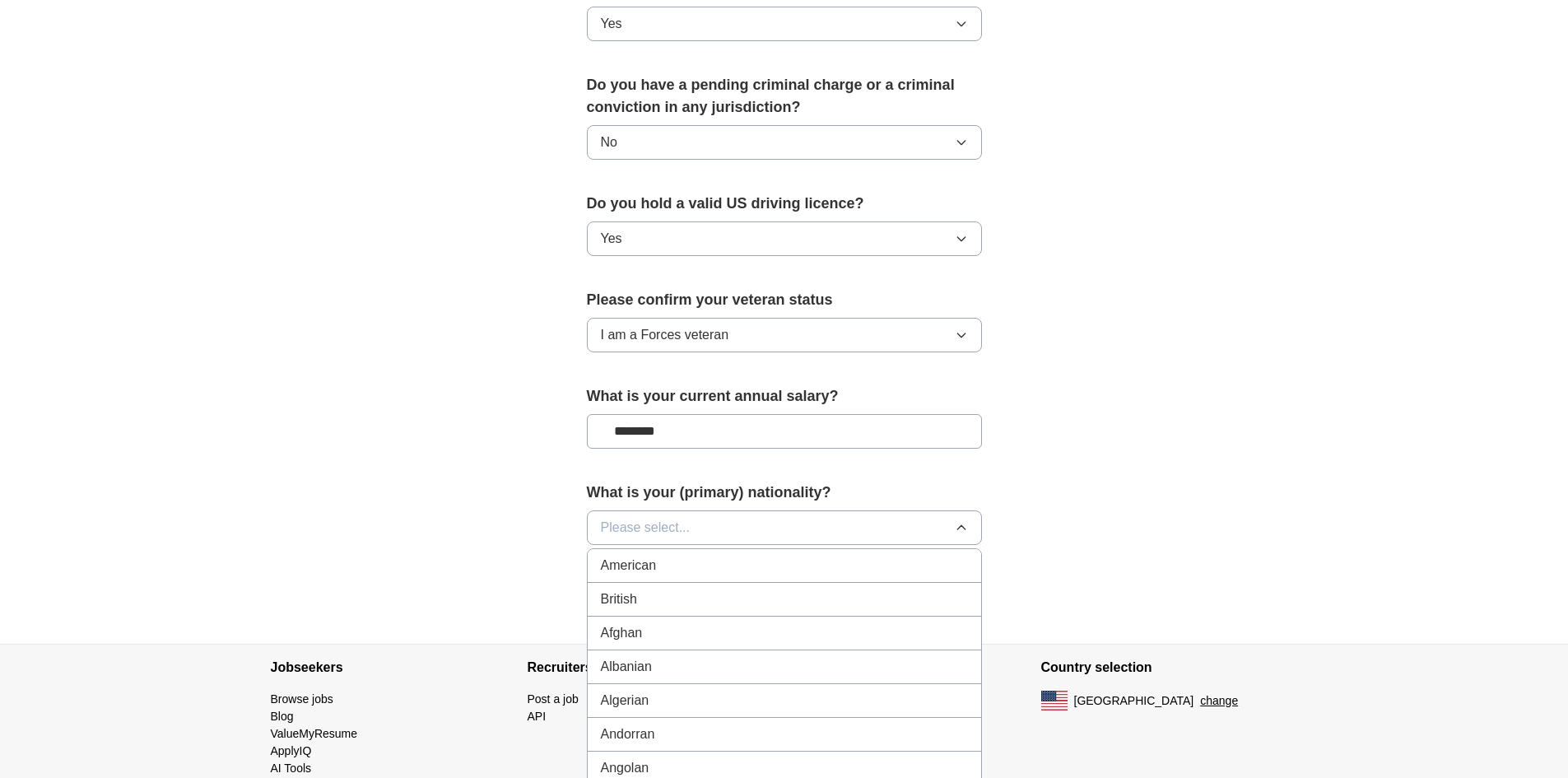
click at [767, 556] on div "American" at bounding box center [784, 566] width 367 height 20
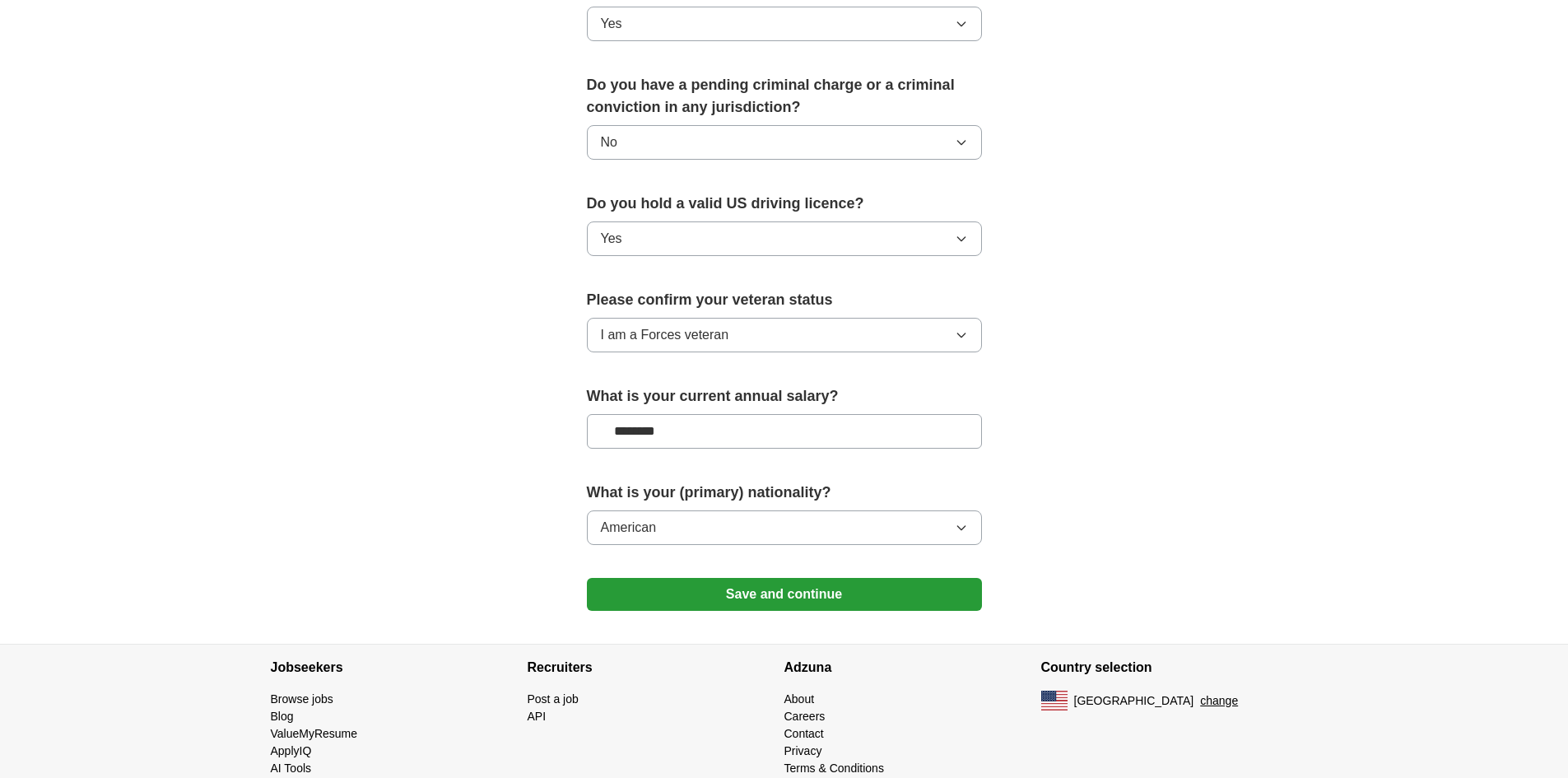
click at [801, 578] on button "Save and continue" at bounding box center [784, 594] width 395 height 33
